Goal: Information Seeking & Learning: Learn about a topic

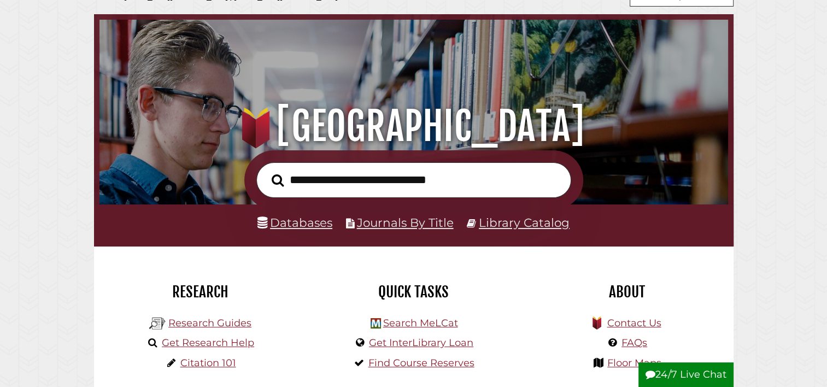
scroll to position [39, 0]
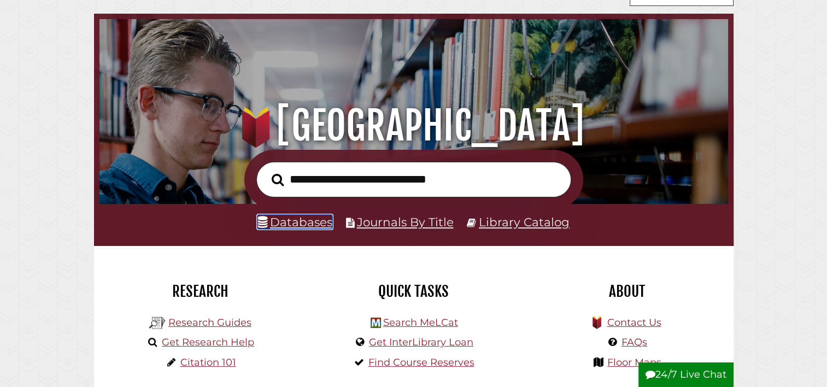
click at [274, 223] on link "Databases" at bounding box center [295, 222] width 75 height 14
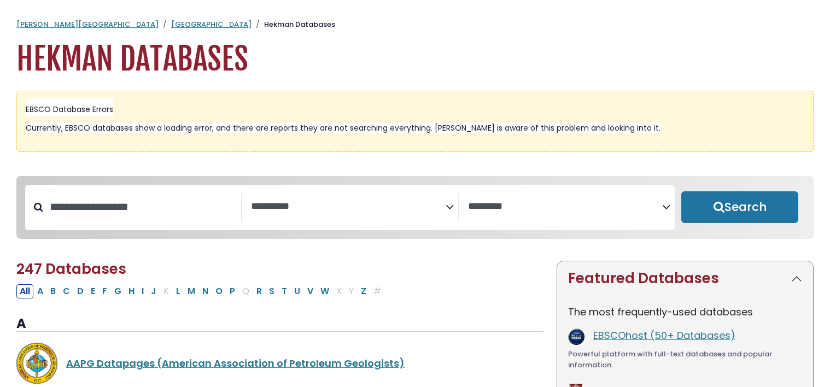
select select "Database Subject Filter"
select select "Database Vendors Filter"
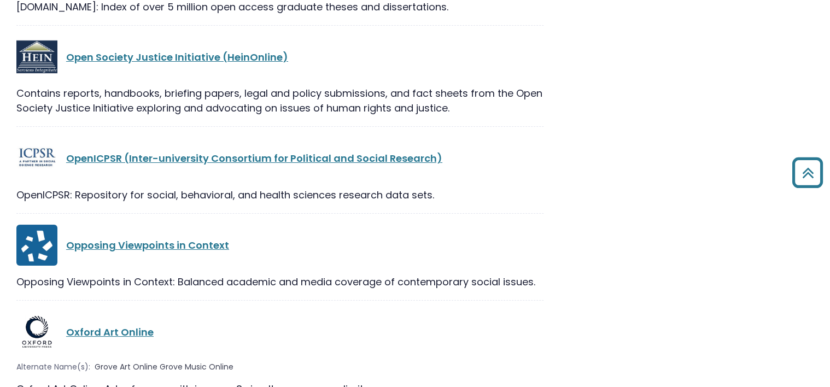
scroll to position [16499, 0]
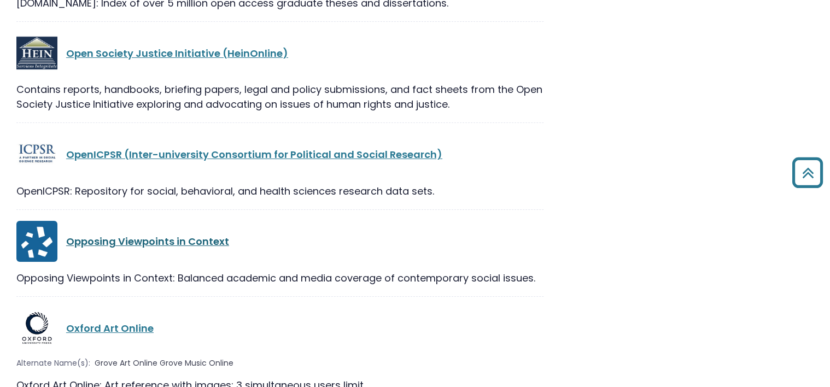
click at [200, 235] on link "Opposing Viewpoints in Context" at bounding box center [147, 242] width 163 height 14
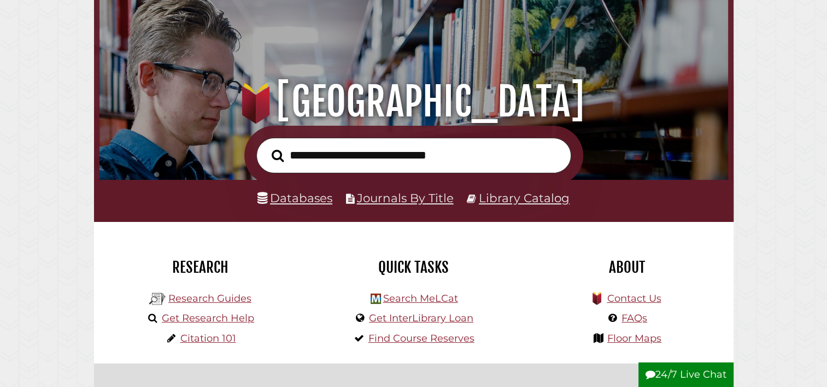
scroll to position [80, 0]
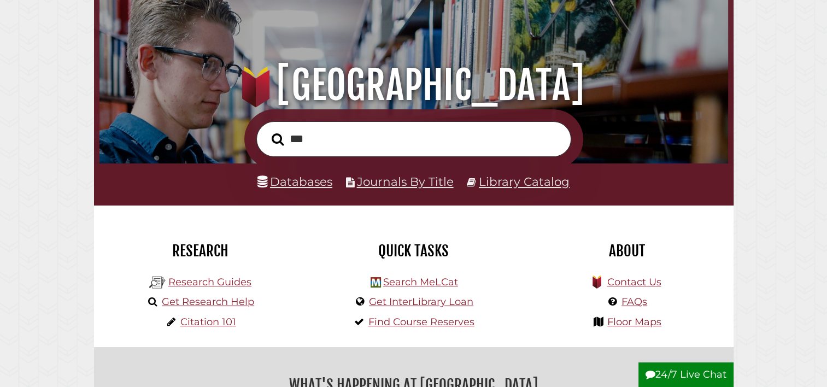
type input "***"
click at [266, 130] on button "Search" at bounding box center [277, 139] width 23 height 19
